Goal: Use online tool/utility: Utilize a website feature to perform a specific function

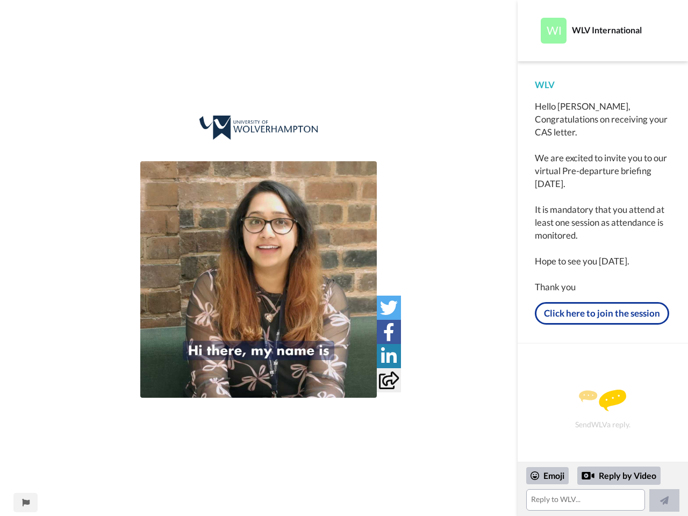
click at [258, 279] on img at bounding box center [258, 279] width 236 height 236
click at [388, 307] on icon at bounding box center [389, 308] width 18 height 18
click at [388, 332] on icon at bounding box center [388, 332] width 11 height 18
click at [388, 356] on icon at bounding box center [389, 356] width 16 height 18
click at [388, 380] on icon at bounding box center [389, 380] width 20 height 18
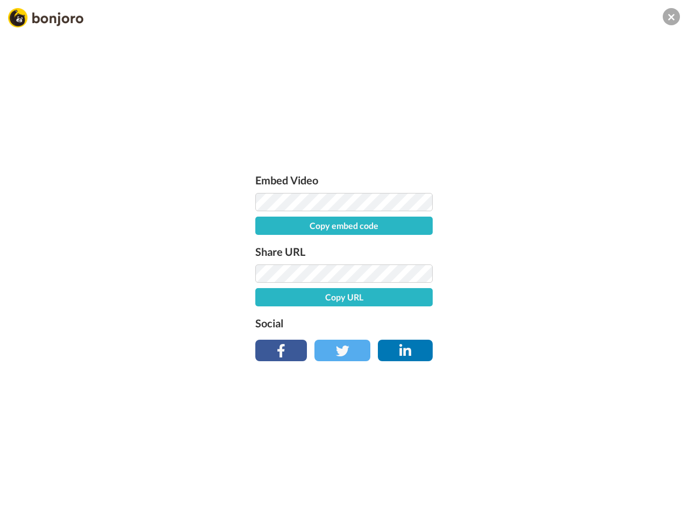
click at [25, 502] on div "Embed Video Copy embed code Share URL Copy URL Social" at bounding box center [344, 316] width 688 height 516
click at [602, 489] on div "Embed Video Copy embed code Share URL Copy URL Social" at bounding box center [344, 316] width 688 height 516
click at [548, 476] on div "Embed Video Copy embed code Share URL Copy URL Social" at bounding box center [344, 316] width 688 height 516
click at [619, 476] on div "Embed Video Copy embed code Share URL Copy URL Social" at bounding box center [344, 316] width 688 height 516
click at [664, 500] on div "Embed Video Copy embed code Share URL Copy URL Social" at bounding box center [344, 316] width 688 height 516
